Goal: Use online tool/utility: Utilize a website feature to perform a specific function

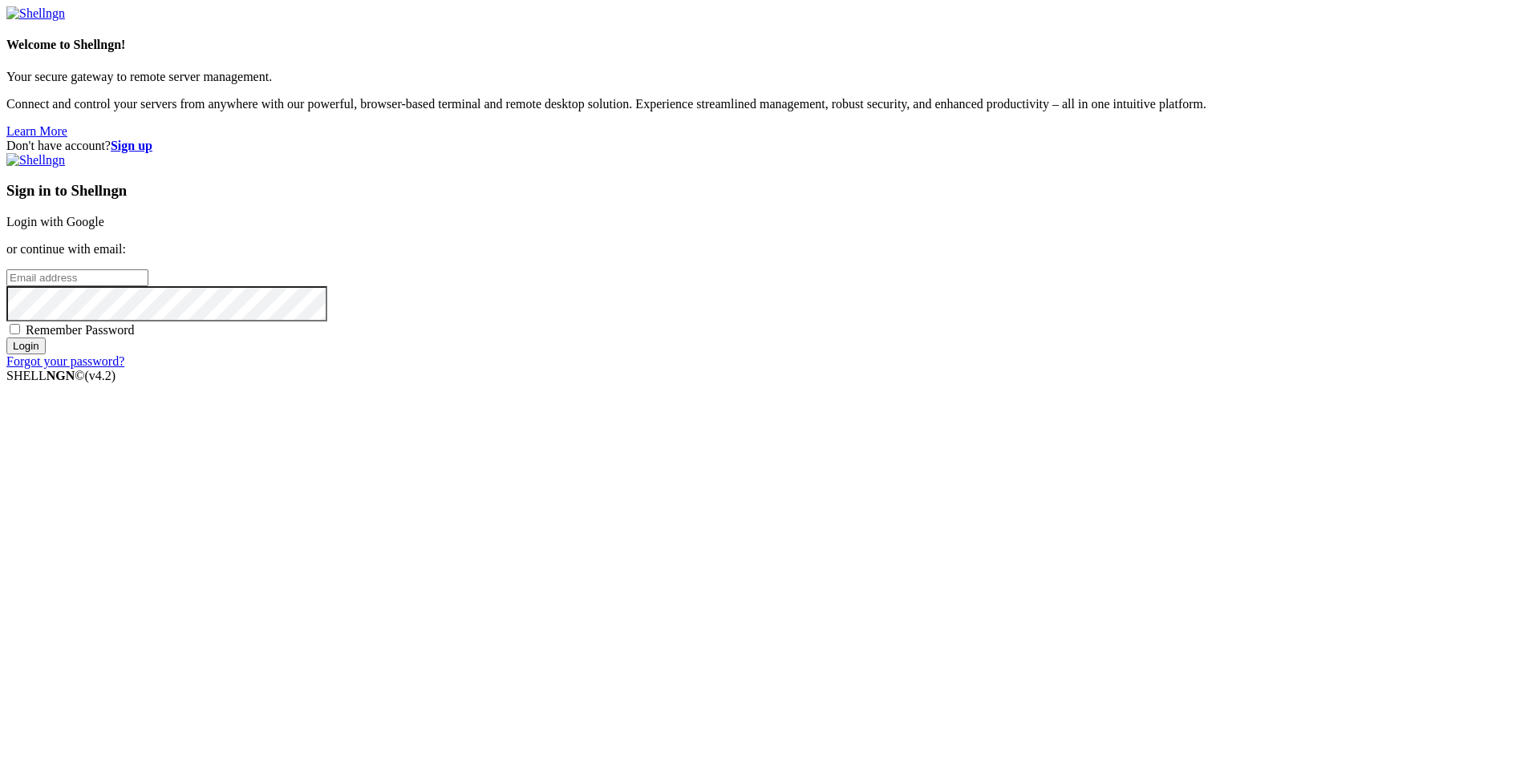
click at [104, 229] on link "Login with Google" at bounding box center [55, 222] width 98 height 14
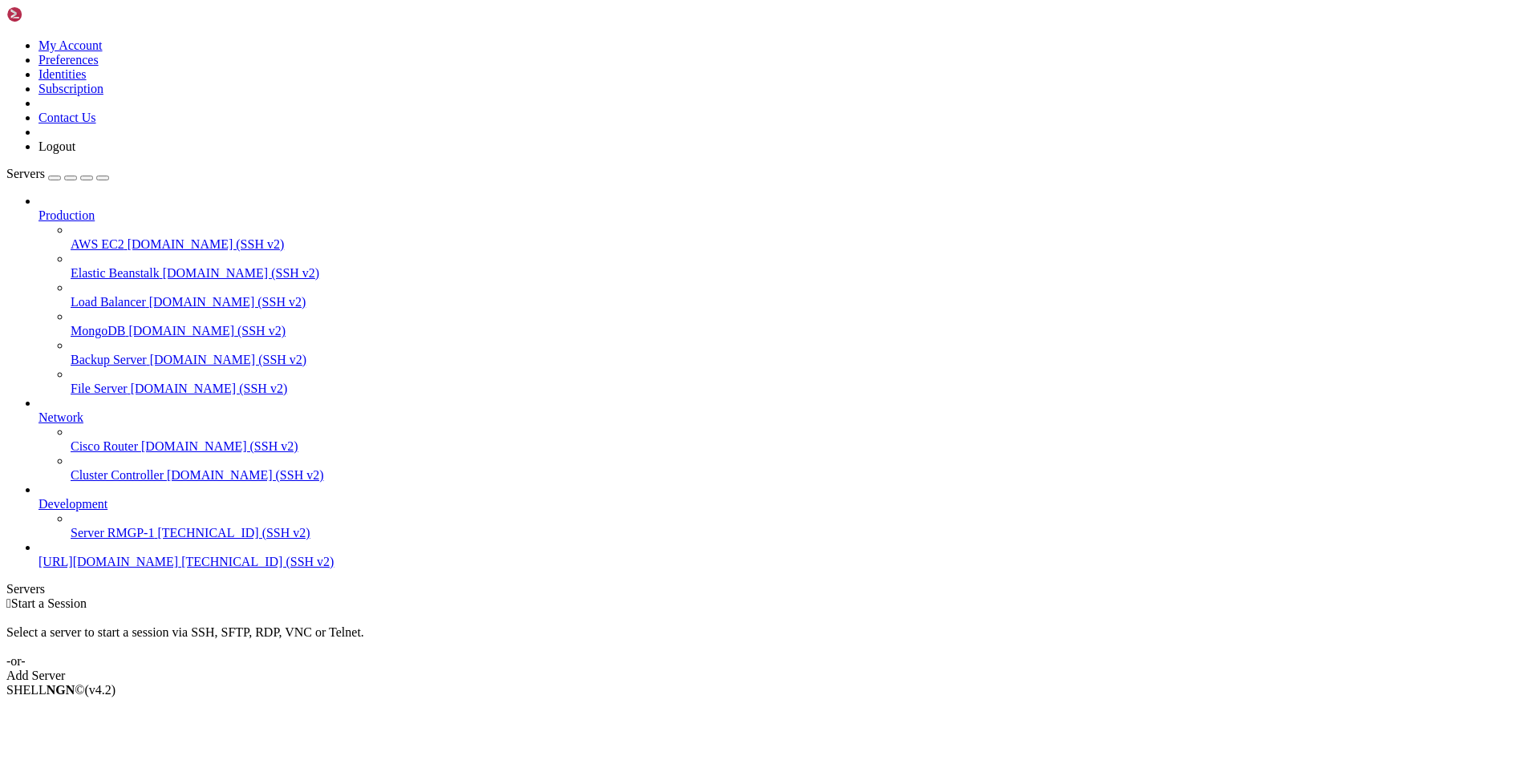
click at [117, 540] on span "Server RMGP-1" at bounding box center [112, 533] width 83 height 14
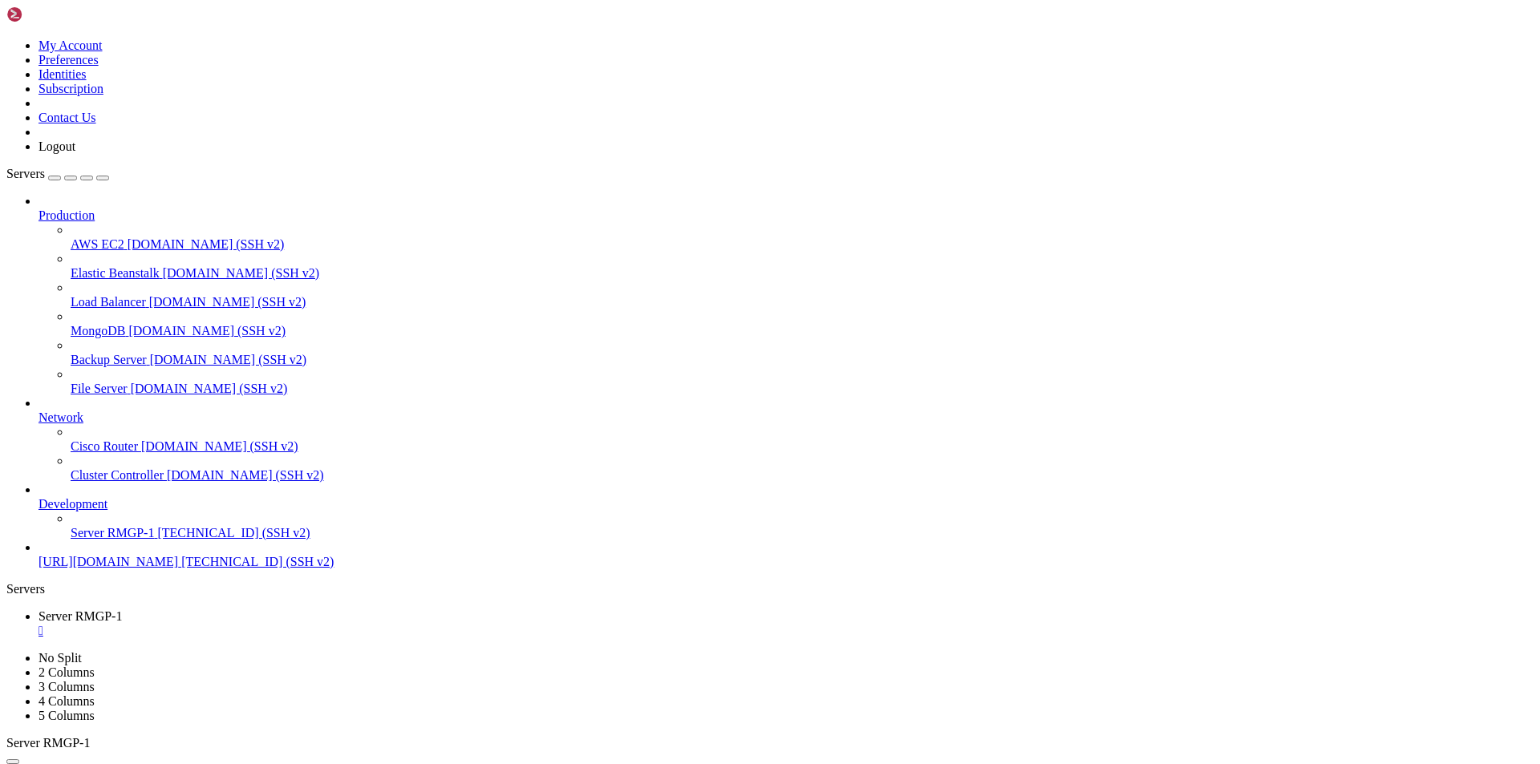
drag, startPoint x: 262, startPoint y: 1574, endPoint x: 176, endPoint y: 1577, distance: 85.8
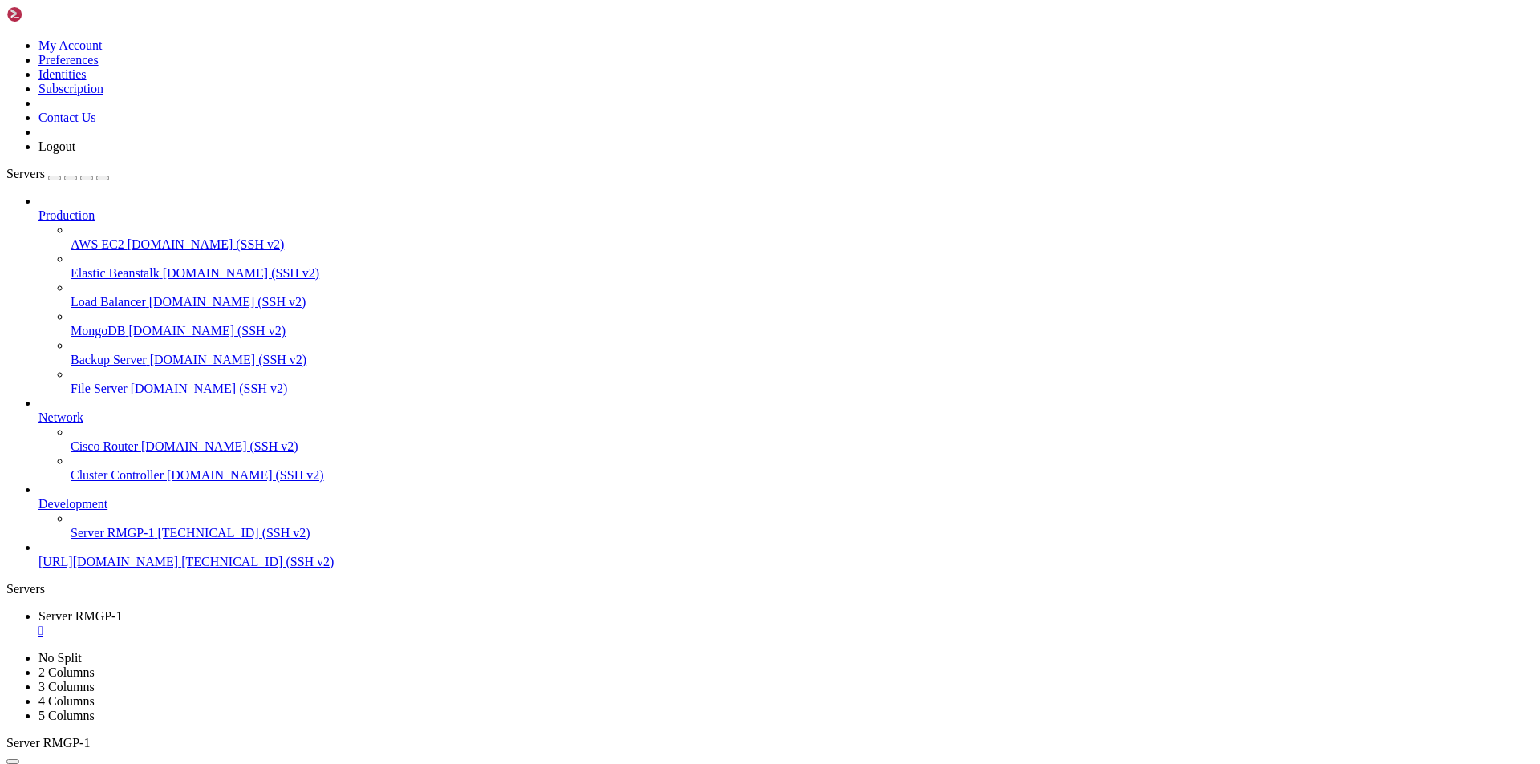
drag, startPoint x: 159, startPoint y: 1355, endPoint x: 14, endPoint y: 1344, distance: 144.8
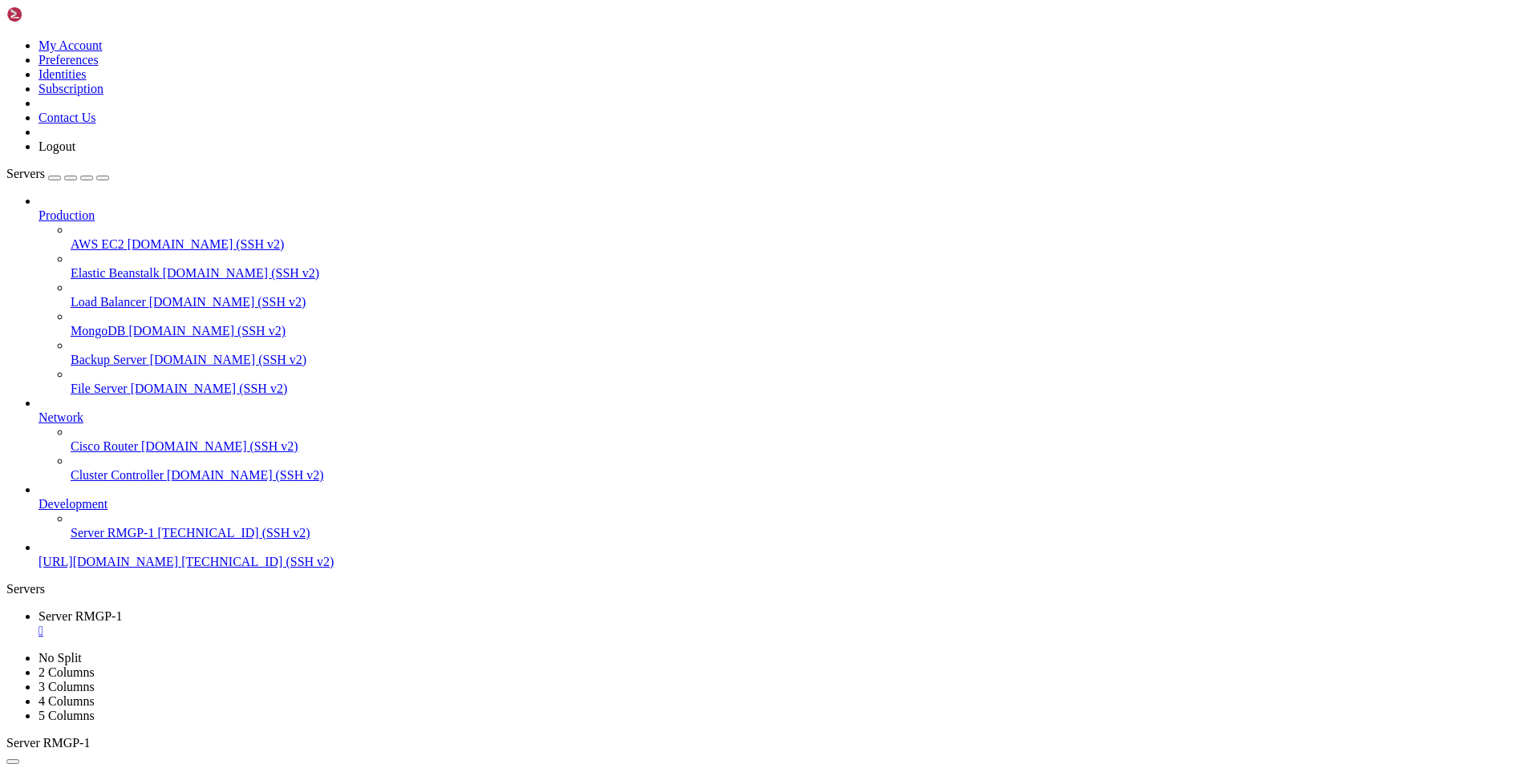
drag, startPoint x: 207, startPoint y: 1562, endPoint x: 117, endPoint y: 1495, distance: 112.3
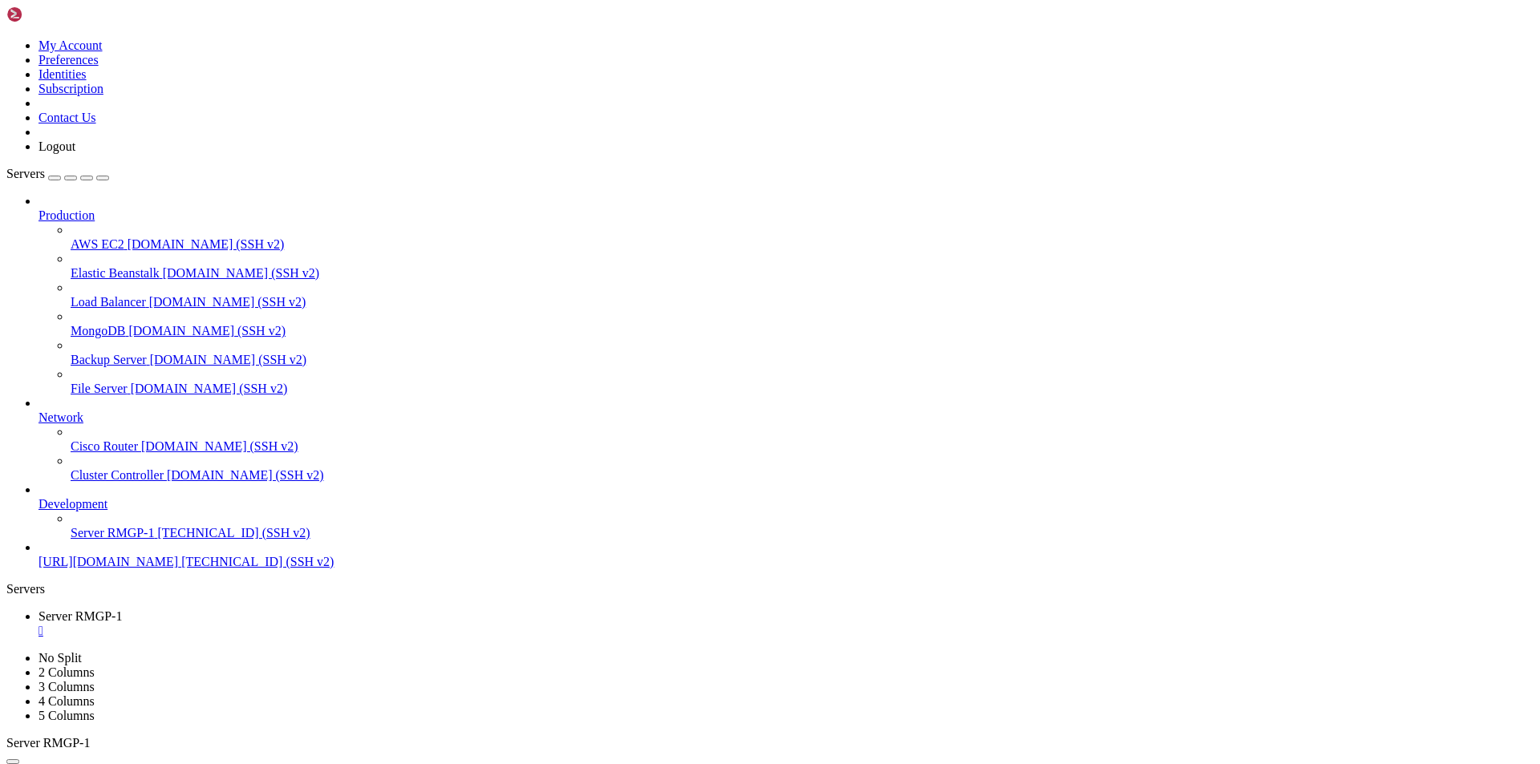
scroll to position [1622, 0]
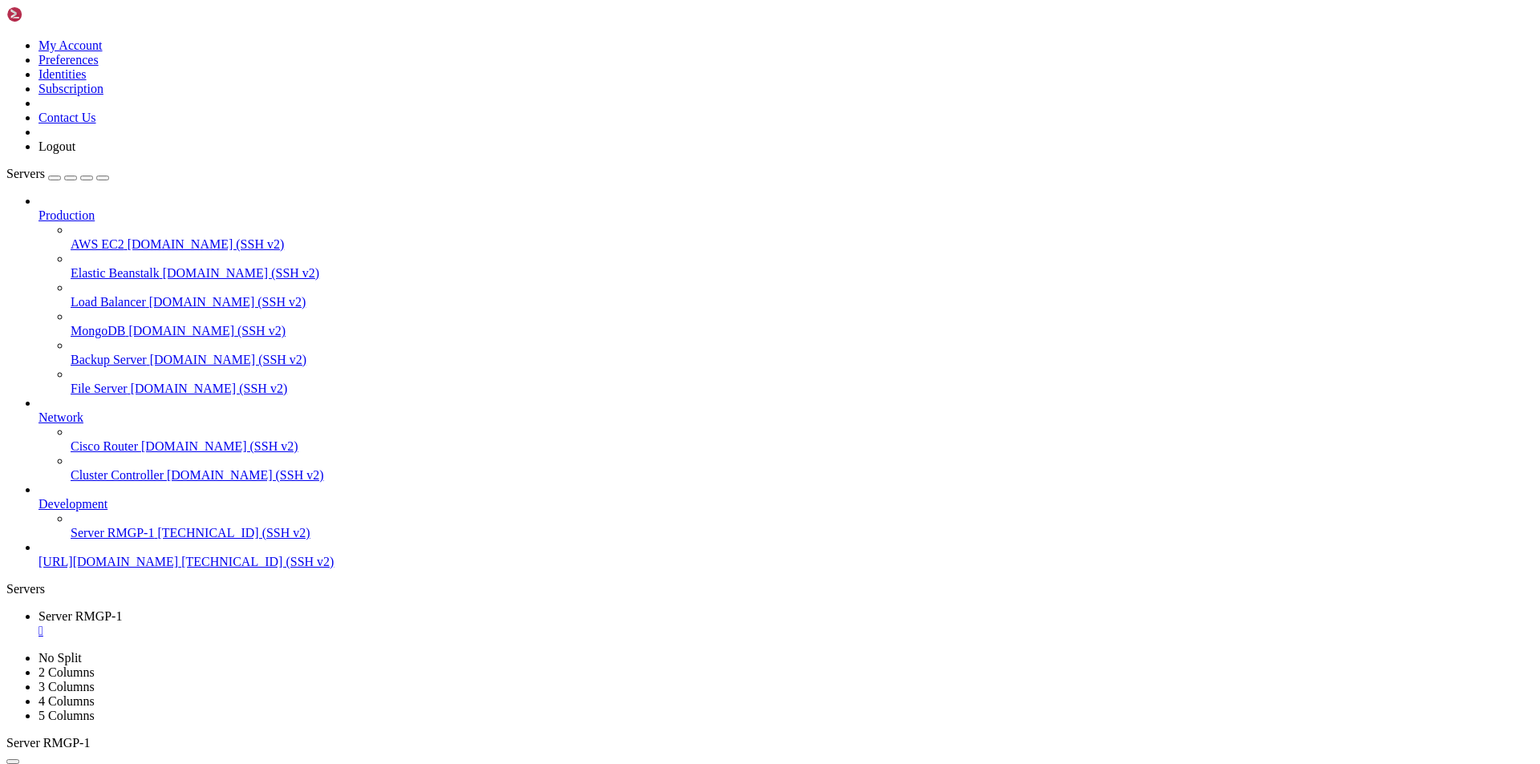
scroll to position [2727, 0]
